Goal: Transaction & Acquisition: Register for event/course

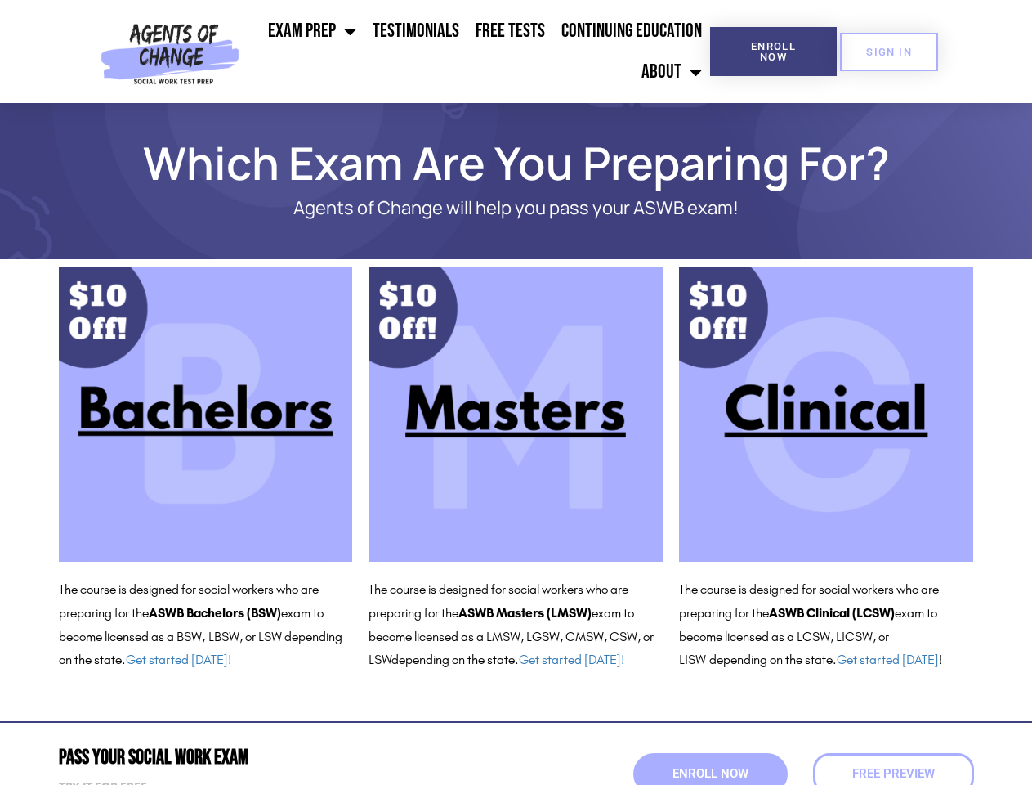
click at [478, 51] on ul "Exam Prep BSW Exam Prep: ASWB Bachelors Level Exam LMSW Exam Prep: ASWB Masters…" at bounding box center [478, 52] width 464 height 82
click at [773, 51] on span "Enroll Now" at bounding box center [773, 51] width 74 height 21
click at [889, 51] on span "SIGN IN" at bounding box center [889, 52] width 46 height 11
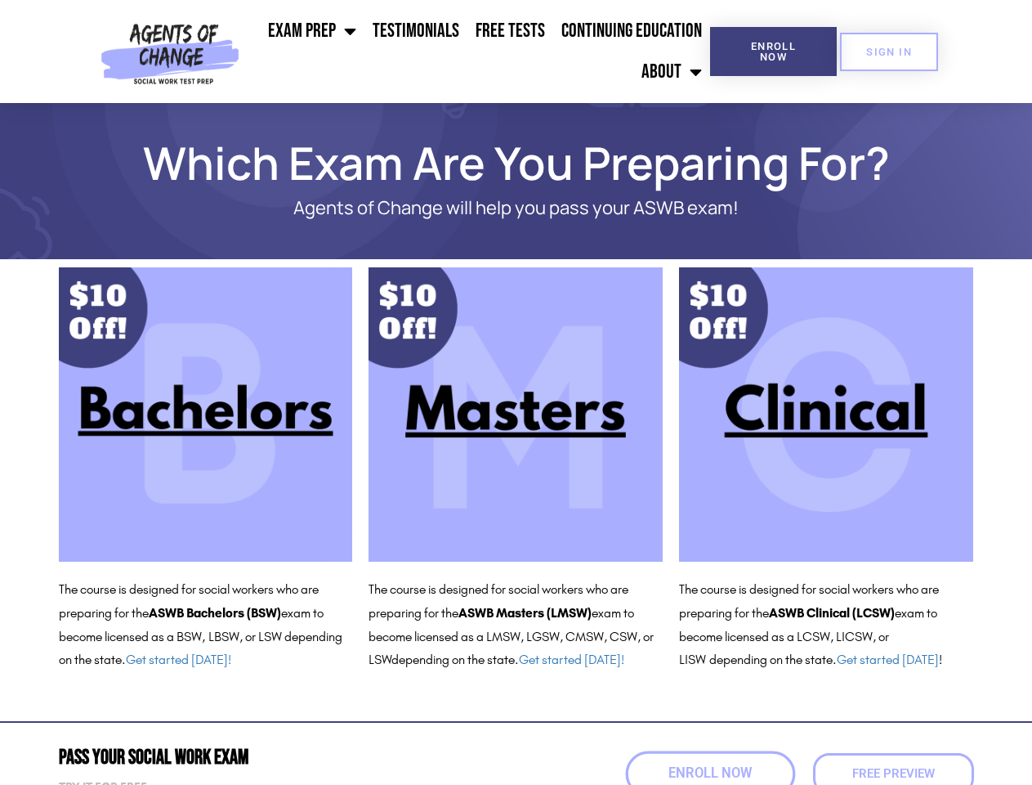
click at [710, 773] on span "Enroll Now" at bounding box center [710, 774] width 83 height 14
click at [893, 773] on span "Free Preview" at bounding box center [894, 774] width 83 height 12
click at [893, 773] on span "Free Preview" at bounding box center [893, 774] width 91 height 14
